Goal: Use online tool/utility: Utilize a website feature to perform a specific function

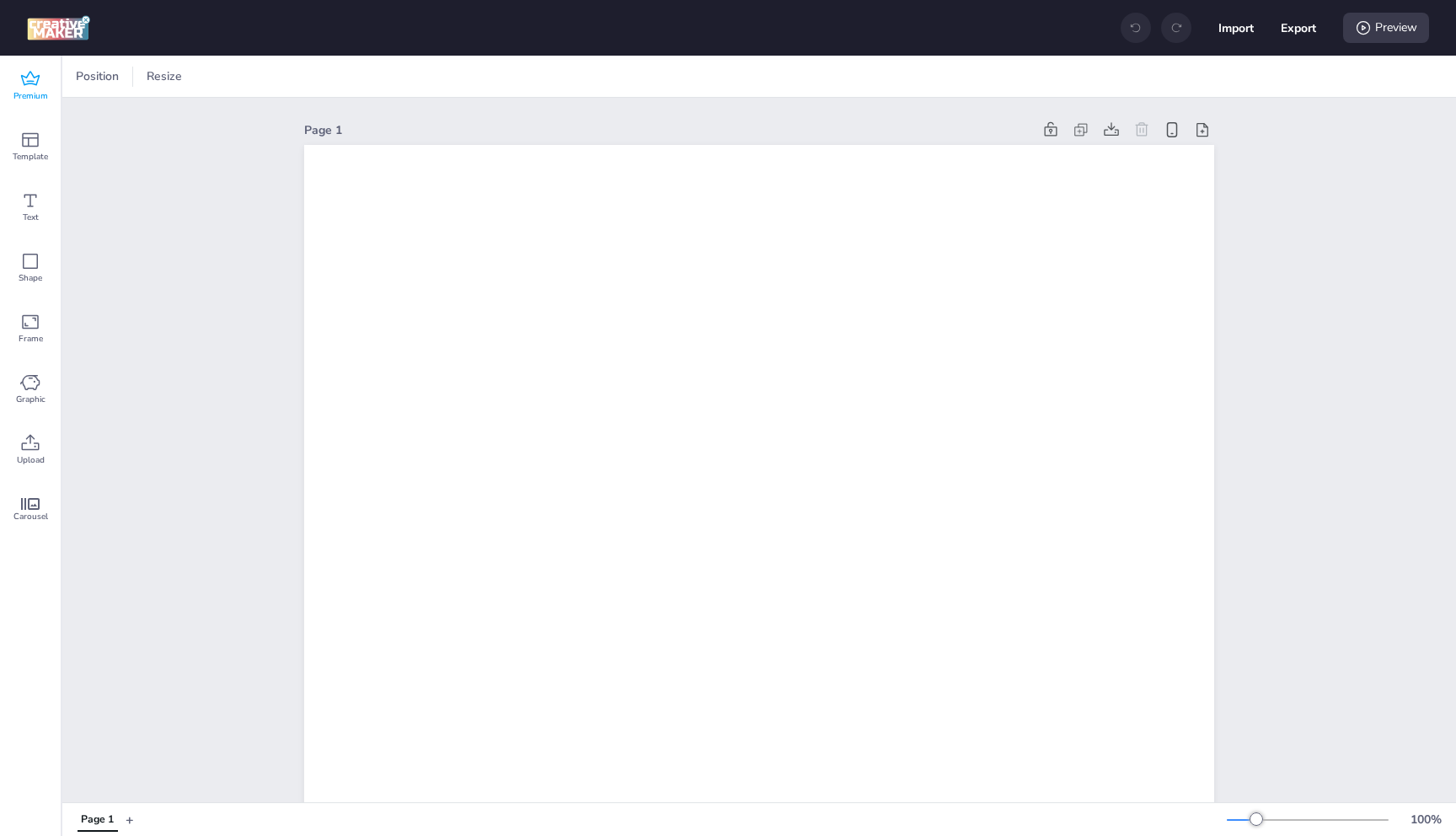
click at [31, 87] on icon at bounding box center [30, 78] width 21 height 21
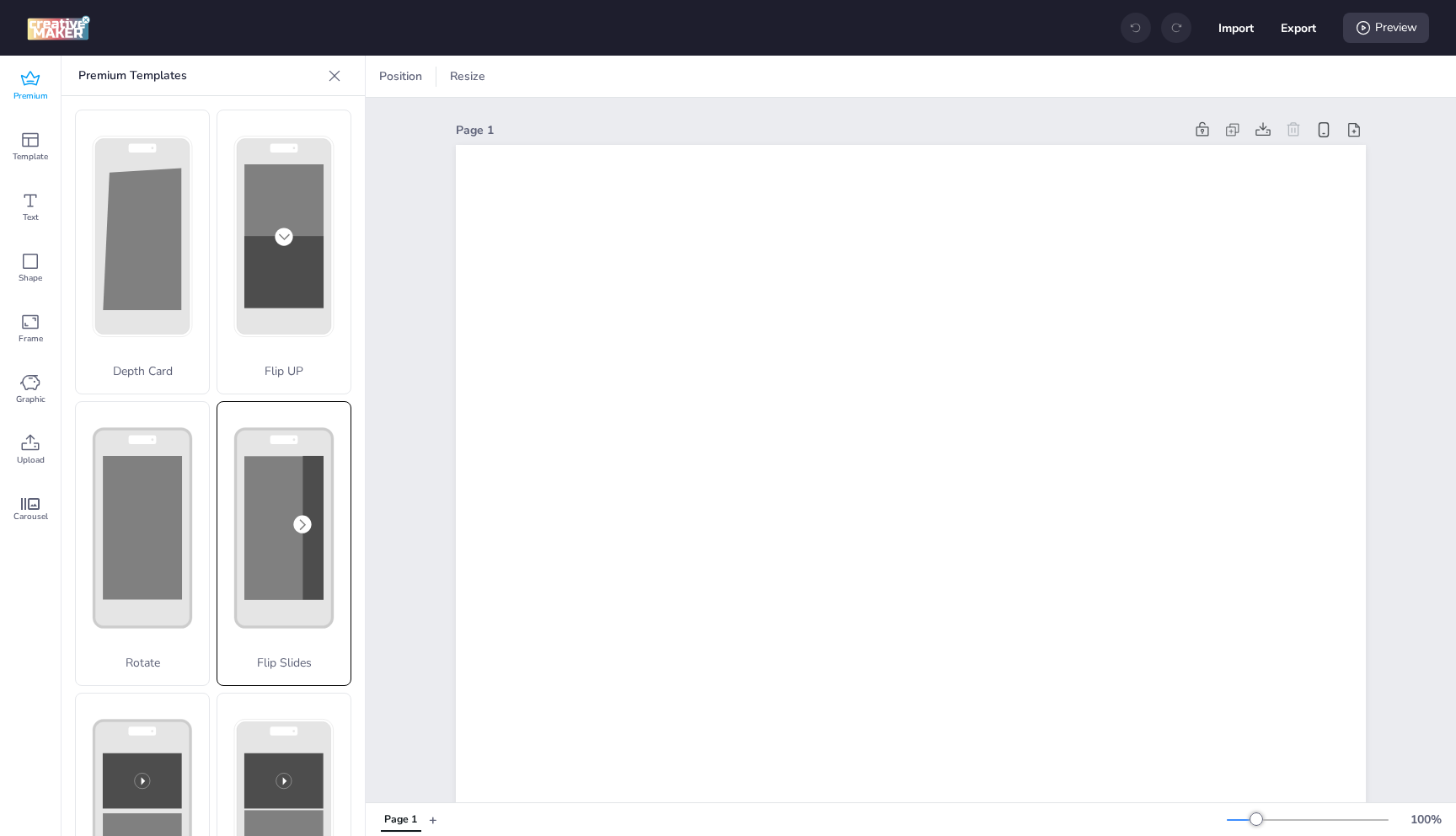
click at [263, 496] on rect at bounding box center [283, 527] width 79 height 144
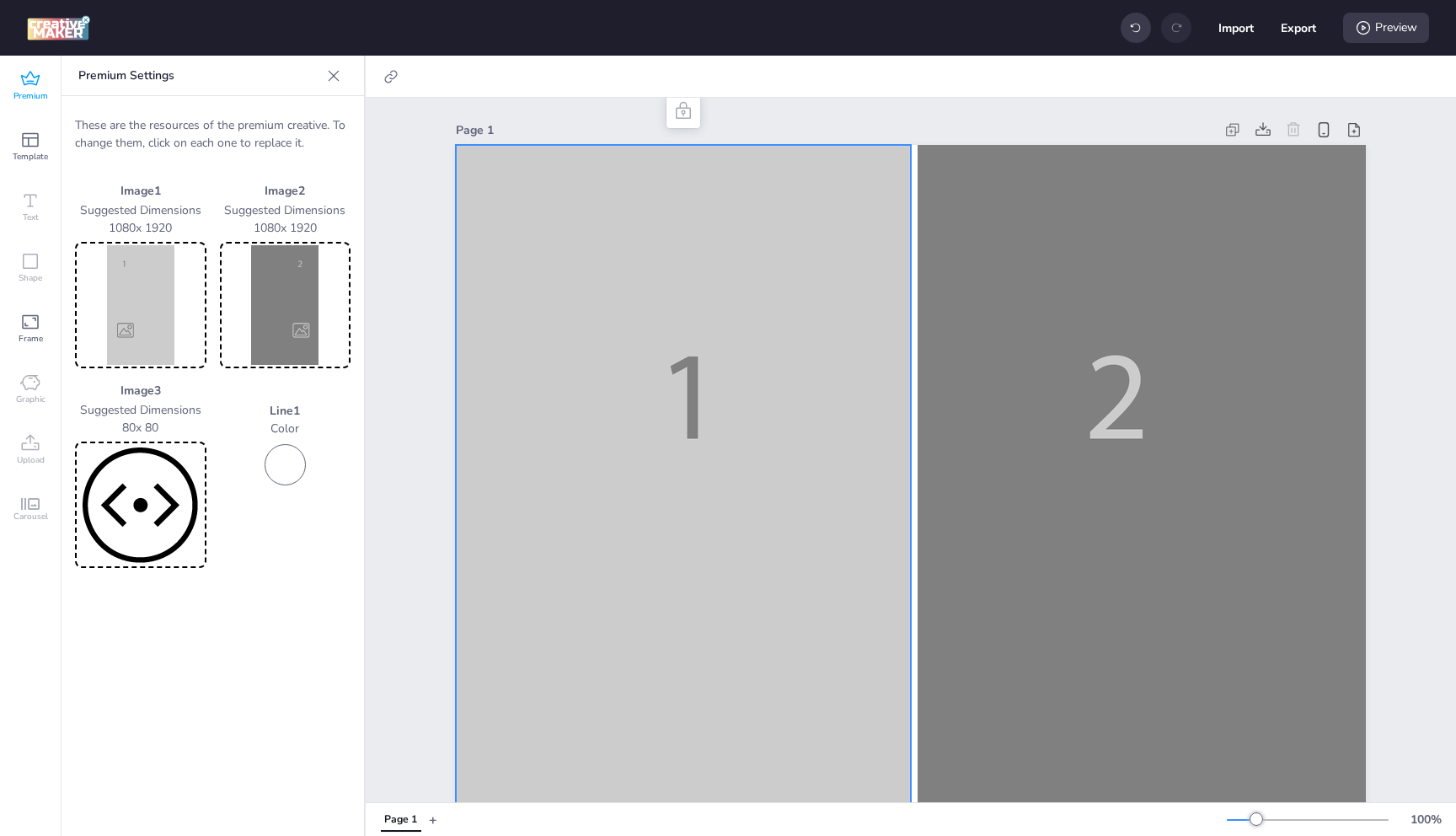
click at [178, 316] on img at bounding box center [140, 305] width 124 height 120
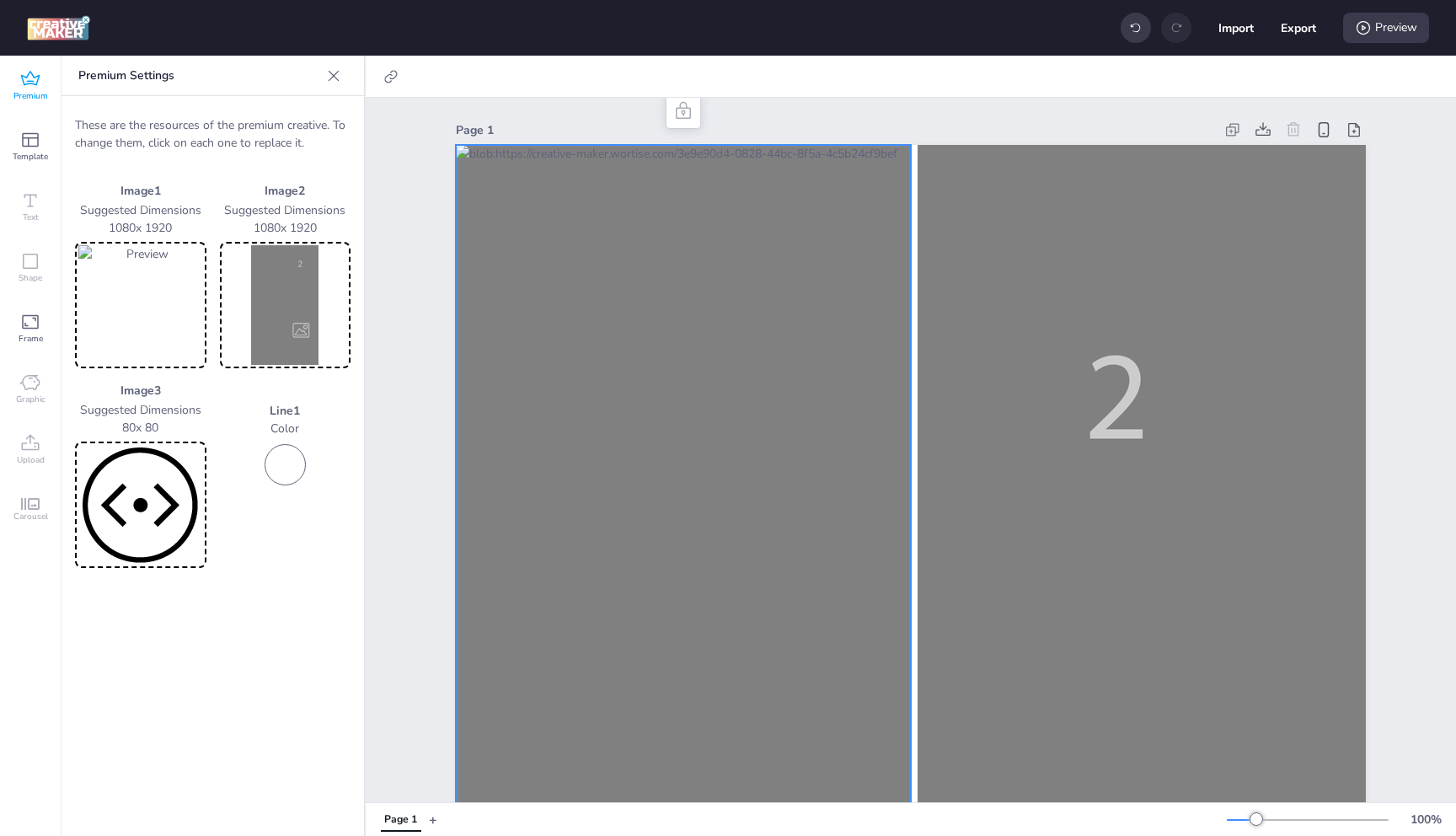
click at [289, 318] on img at bounding box center [285, 305] width 124 height 120
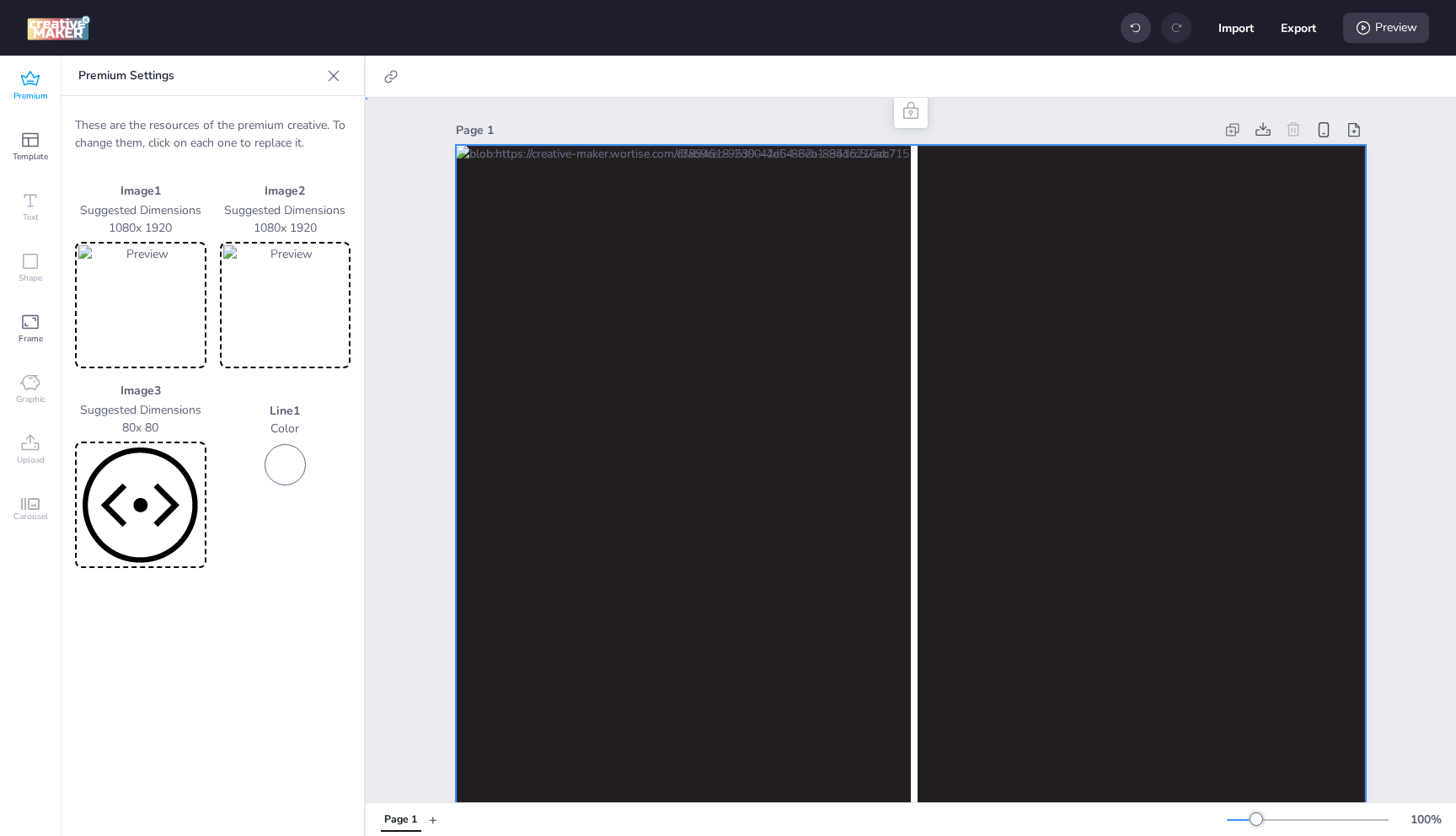
click at [394, 75] on icon at bounding box center [390, 75] width 13 height 13
click at [273, 123] on span "Activate hyperlink" at bounding box center [281, 120] width 93 height 18
click at [224, 123] on input "Activate hyperlink" at bounding box center [218, 125] width 11 height 11
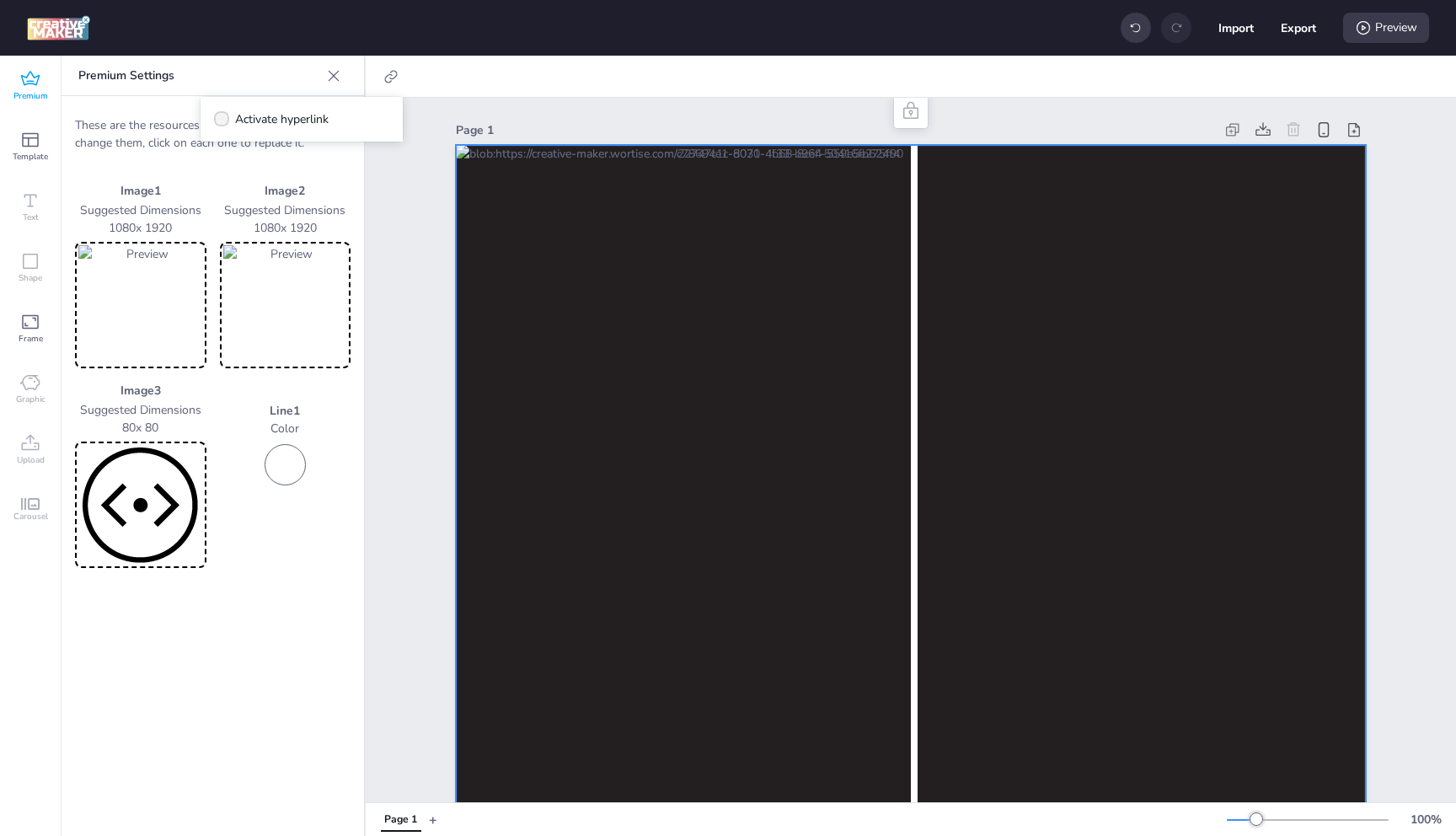
checkbox input "true"
click at [286, 170] on span "Click Tag" at bounding box center [271, 168] width 46 height 18
click at [237, 170] on input "Click Tag" at bounding box center [231, 173] width 11 height 11
radio input "true"
click at [294, 199] on input "[URL][DOMAIN_NAME]" at bounding box center [302, 201] width 154 height 18
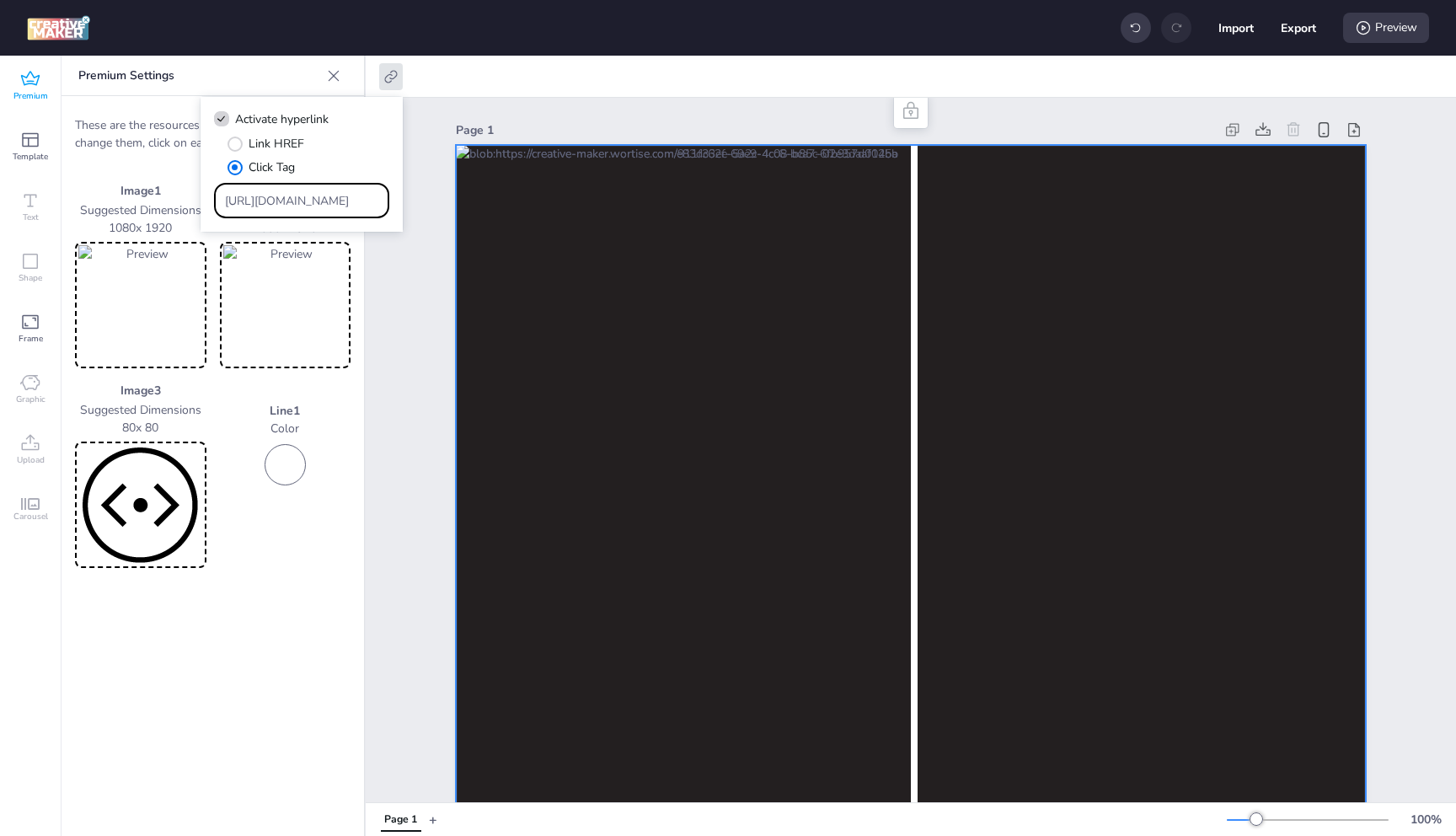
click at [294, 199] on input "[URL][DOMAIN_NAME]" at bounding box center [302, 201] width 154 height 18
click at [286, 139] on span "Link HREF" at bounding box center [276, 144] width 56 height 18
click at [237, 145] on input "Link HREF" at bounding box center [231, 150] width 11 height 11
radio input "true"
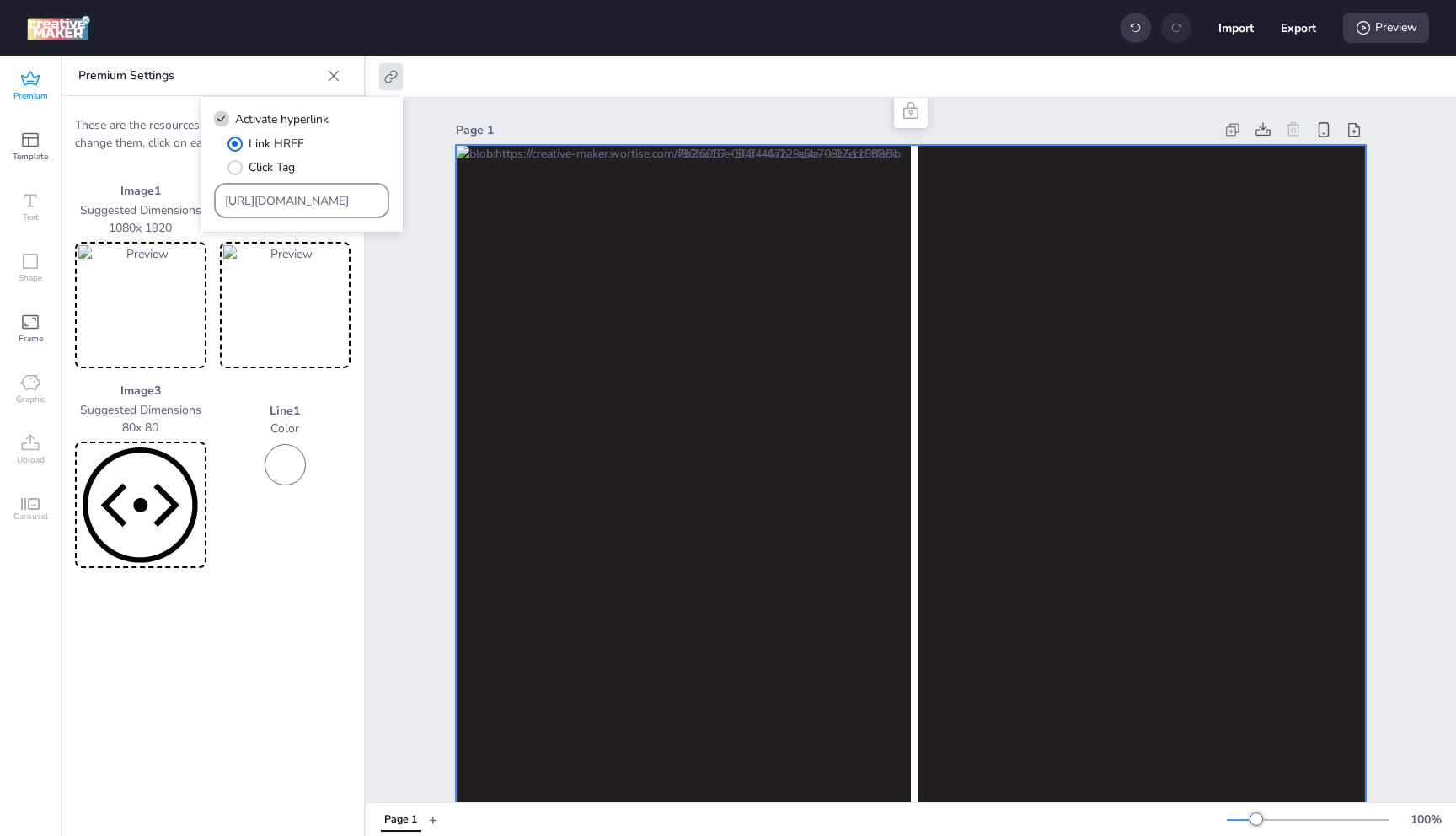
click at [304, 202] on input "[URL][DOMAIN_NAME]" at bounding box center [302, 201] width 154 height 18
paste input "[DOMAIN_NAME][URL]"
type input "[URL][DOMAIN_NAME]"
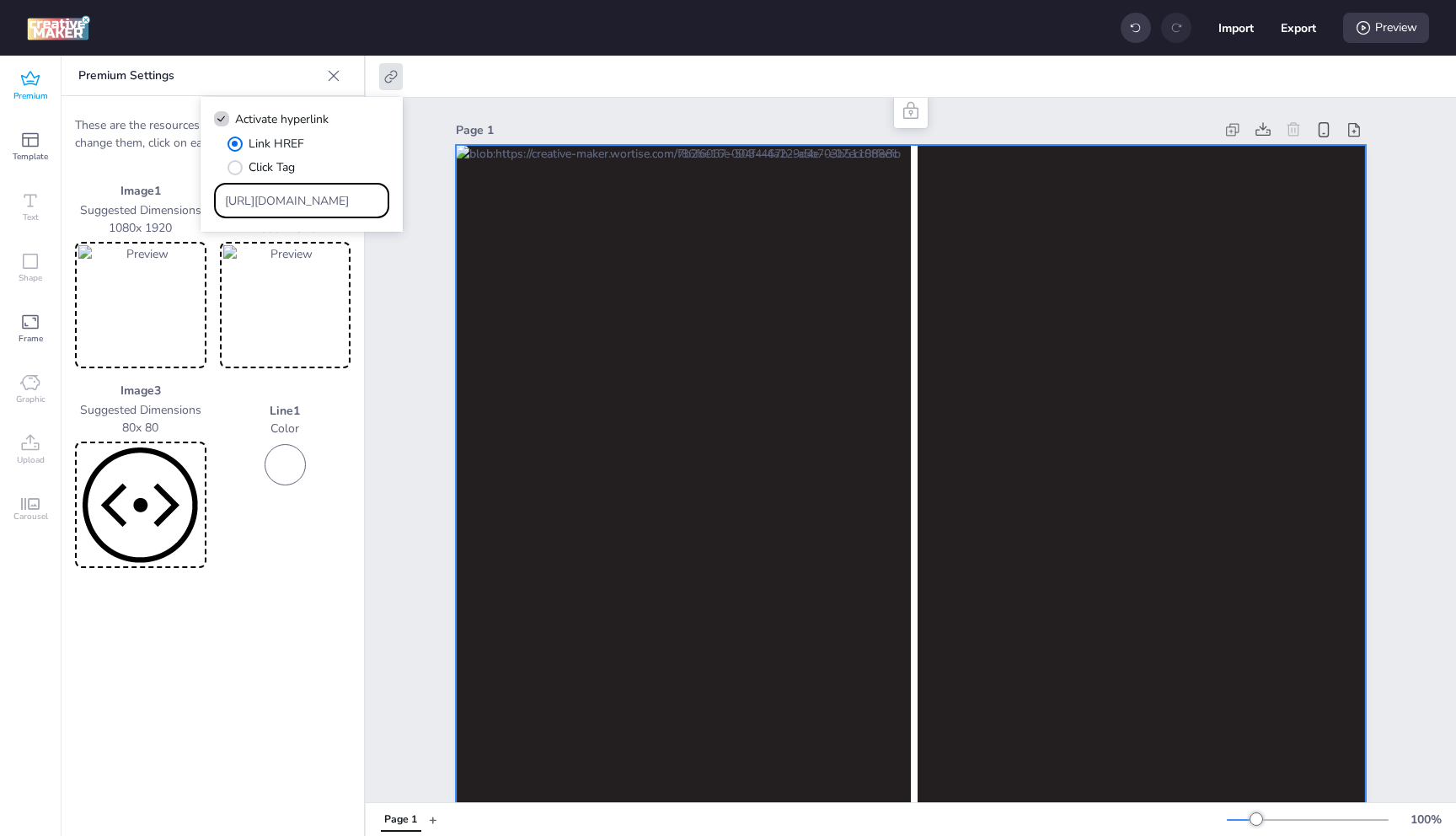
scroll to position [0, 324]
click at [601, 97] on div at bounding box center [910, 76] width 1091 height 42
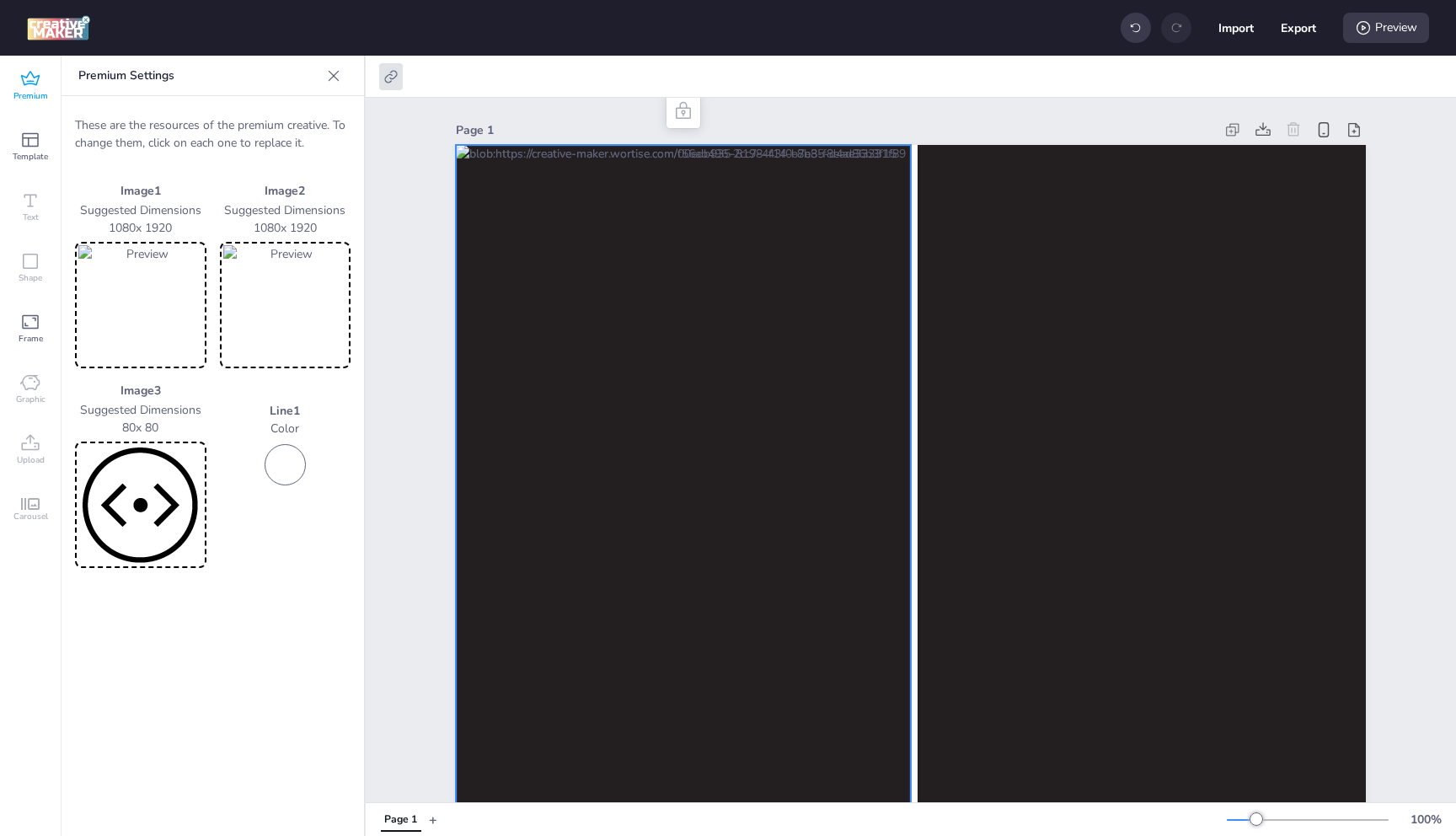
click at [391, 80] on icon at bounding box center [390, 75] width 13 height 13
click at [799, 119] on div "Page 1" at bounding box center [910, 129] width 910 height 24
click at [394, 74] on icon at bounding box center [390, 76] width 17 height 17
click at [838, 93] on div at bounding box center [910, 76] width 1091 height 41
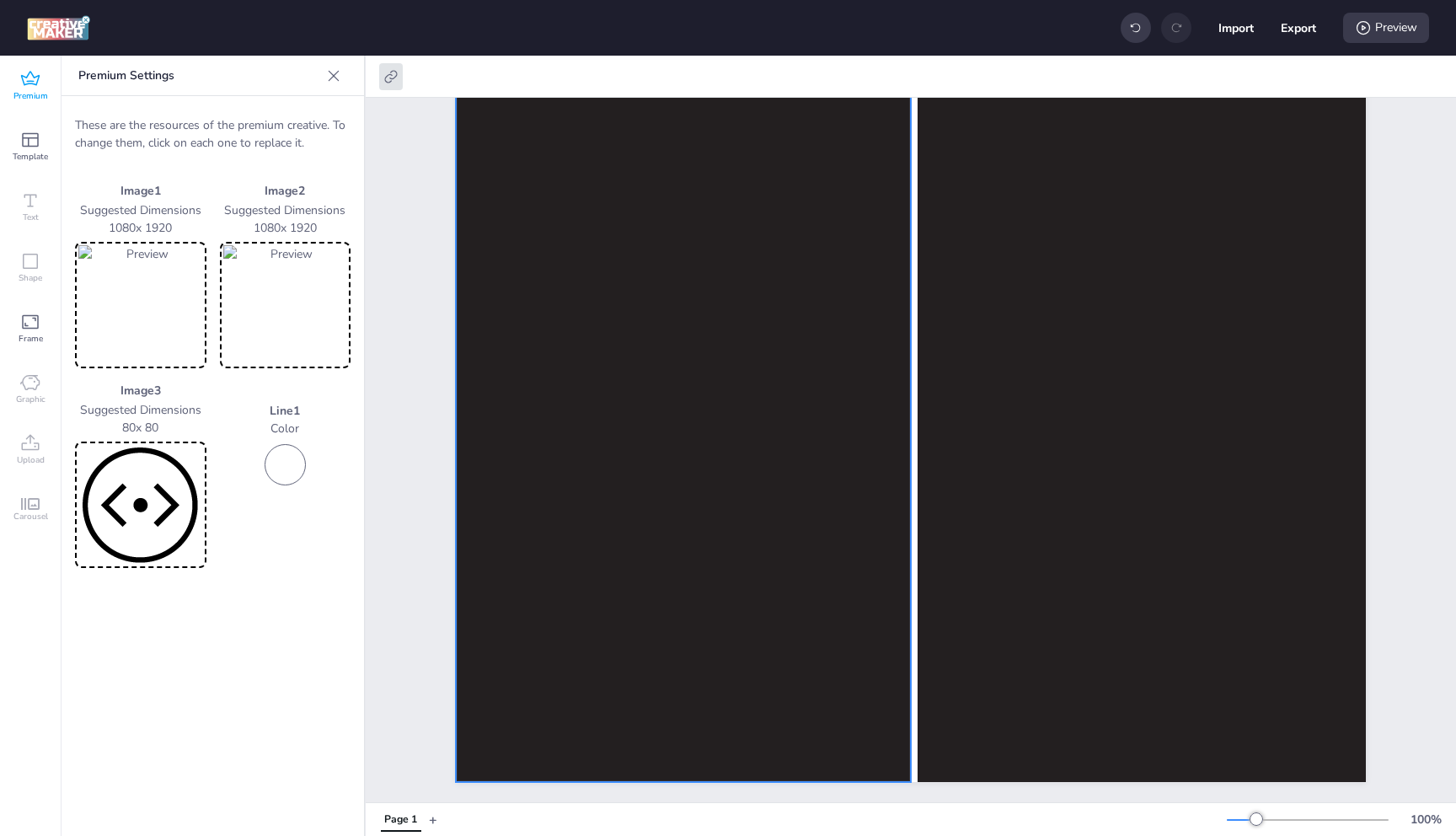
scroll to position [0, 0]
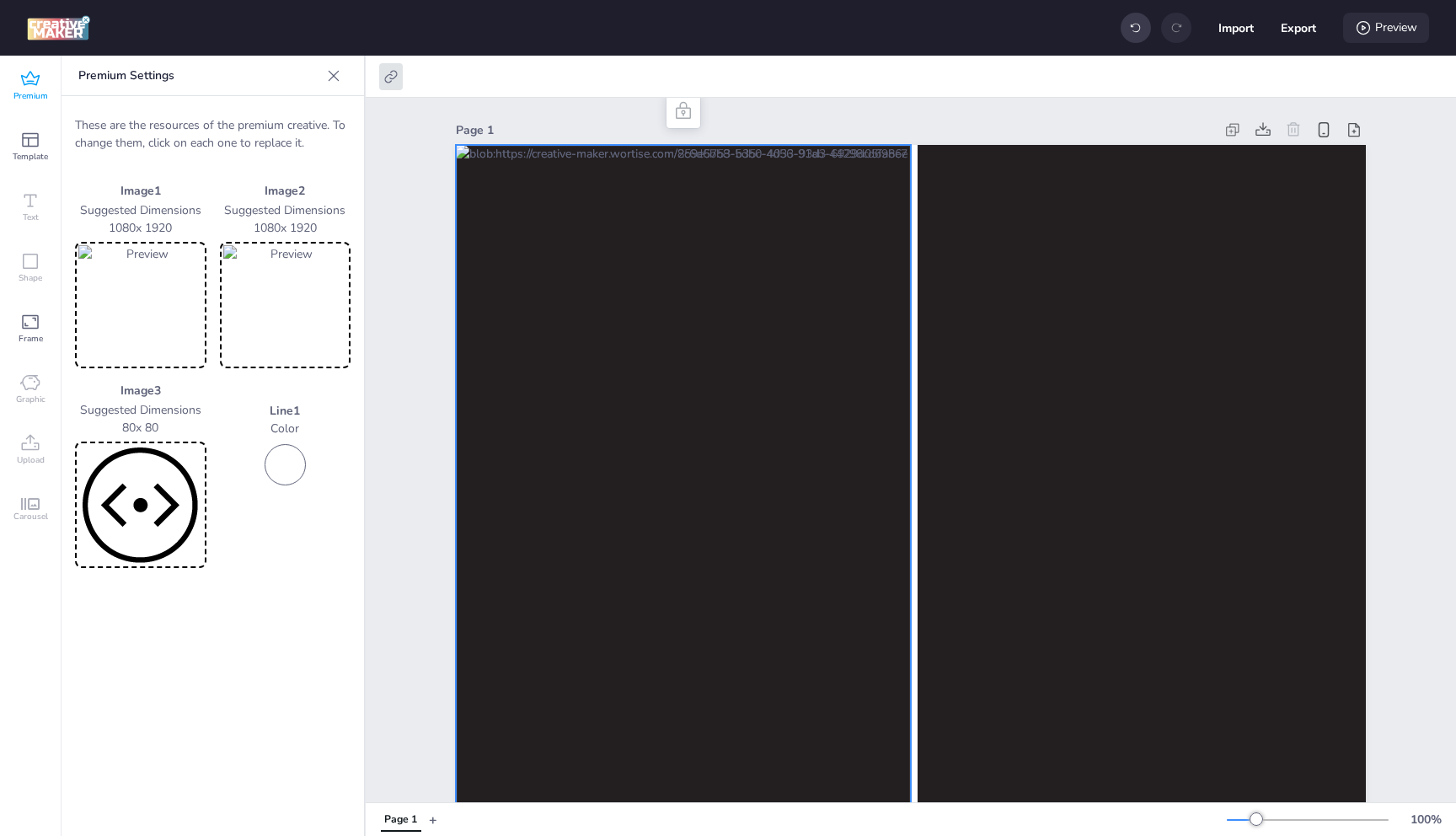
click at [1412, 27] on div "Preview" at bounding box center [1385, 27] width 86 height 30
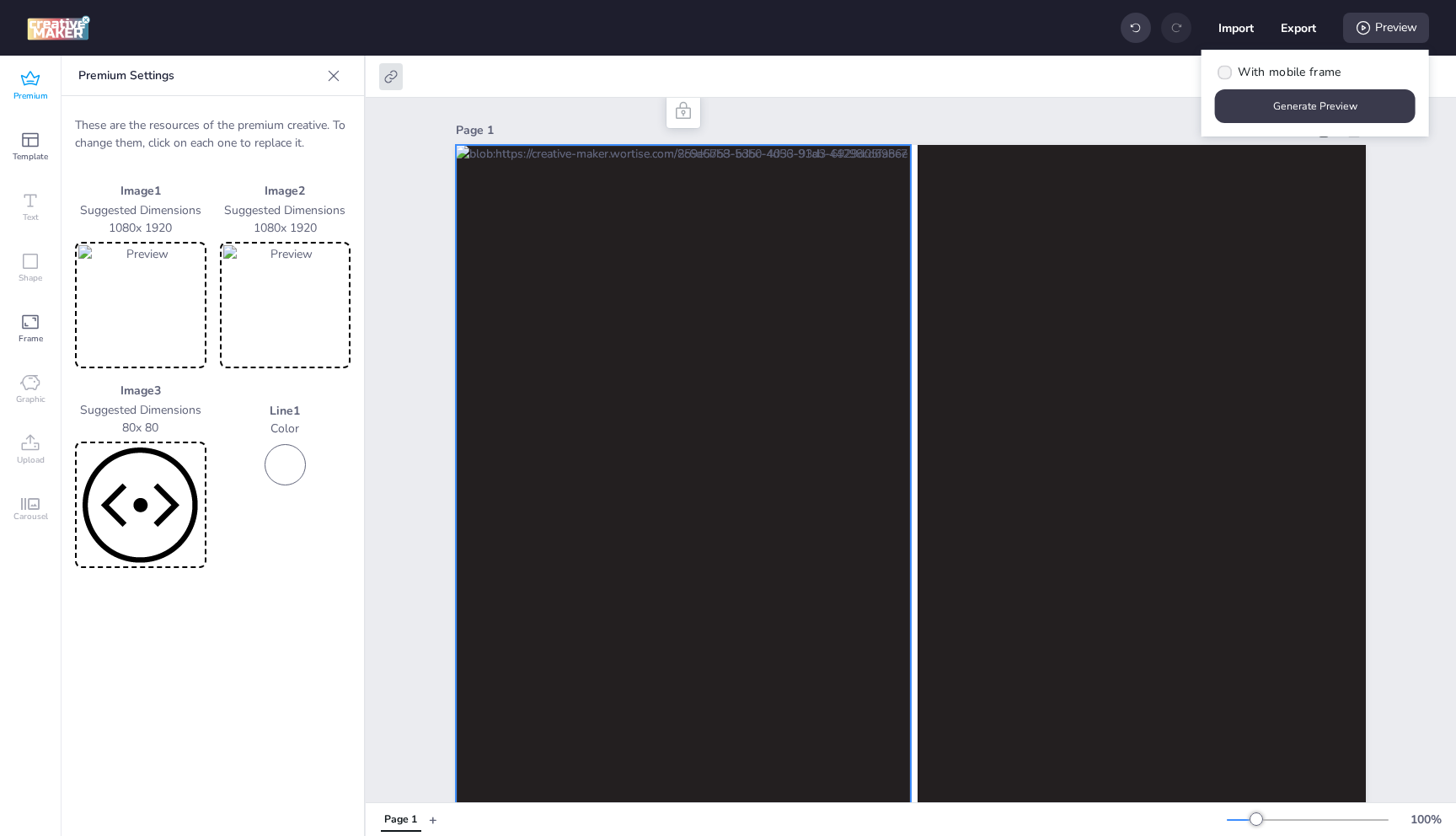
click at [1274, 74] on span "With mobile frame" at bounding box center [1288, 72] width 103 height 18
click at [1228, 74] on input "With mobile frame" at bounding box center [1221, 78] width 11 height 11
checkbox input "true"
click at [1297, 109] on button "Generate Preview" at bounding box center [1315, 106] width 201 height 33
